Goal: Task Accomplishment & Management: Manage account settings

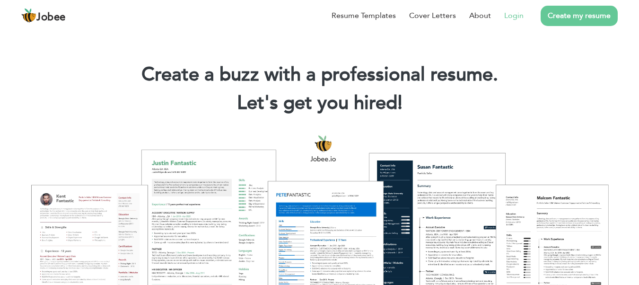
click at [523, 21] on link "Login" at bounding box center [513, 15] width 19 height 11
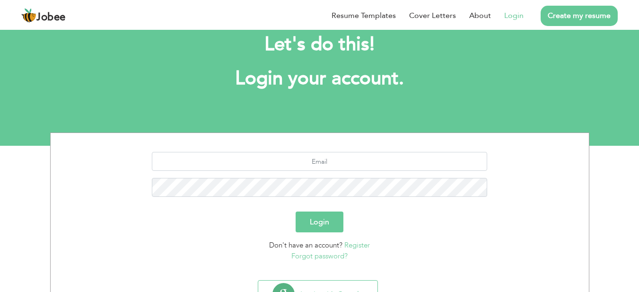
scroll to position [67, 0]
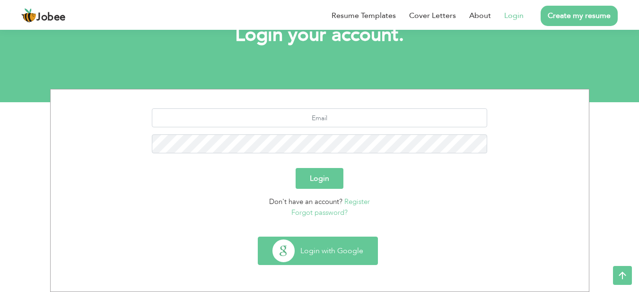
click at [308, 255] on button "Login with Google" at bounding box center [317, 250] width 119 height 27
